Goal: Task Accomplishment & Management: Use online tool/utility

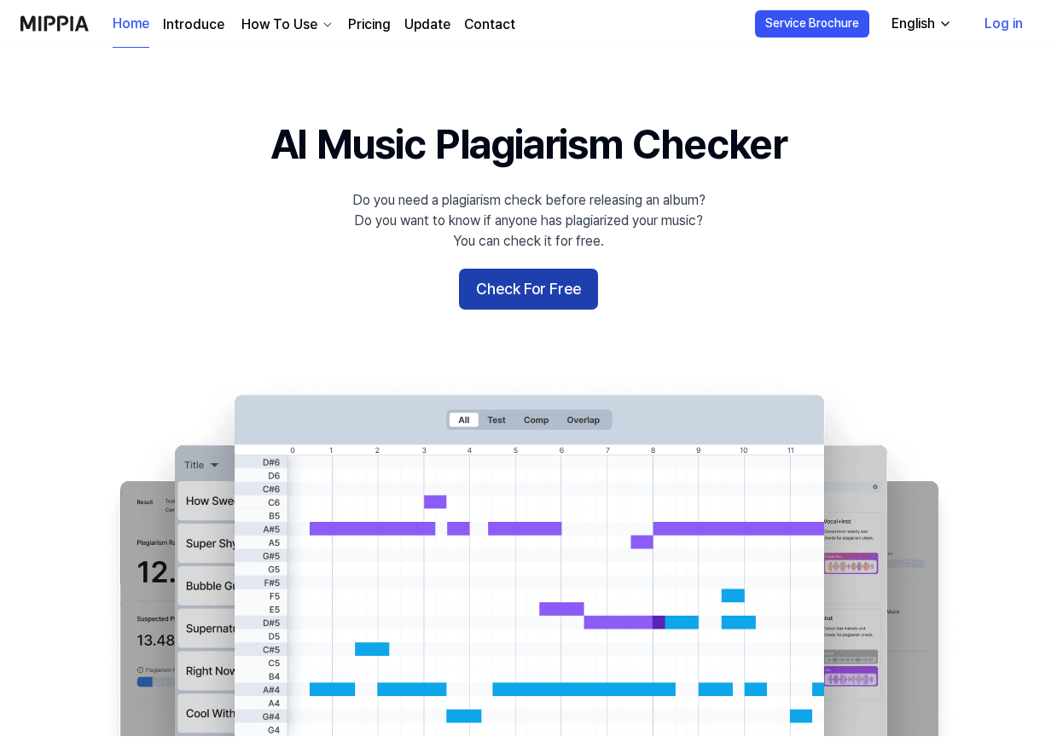
click at [498, 282] on button "Check For Free" at bounding box center [528, 289] width 139 height 41
